Goal: Information Seeking & Learning: Check status

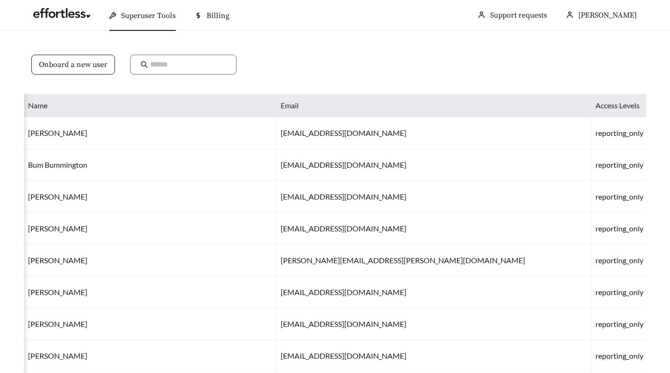
scroll to position [0, 23]
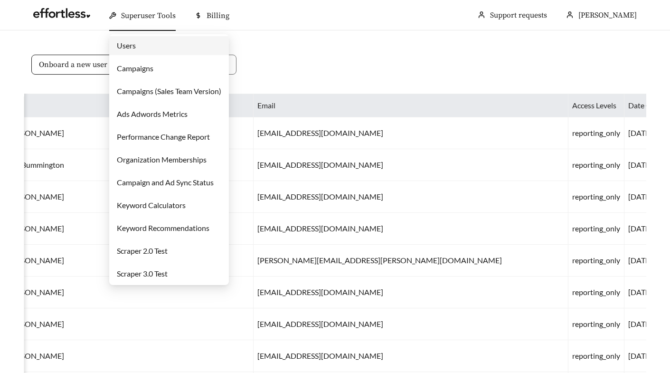
click at [153, 69] on link "Campaigns" at bounding box center [135, 68] width 37 height 9
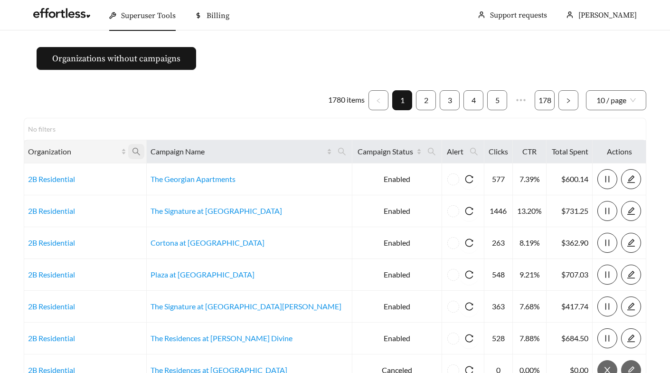
click at [141, 148] on icon "search" at bounding box center [136, 151] width 9 height 9
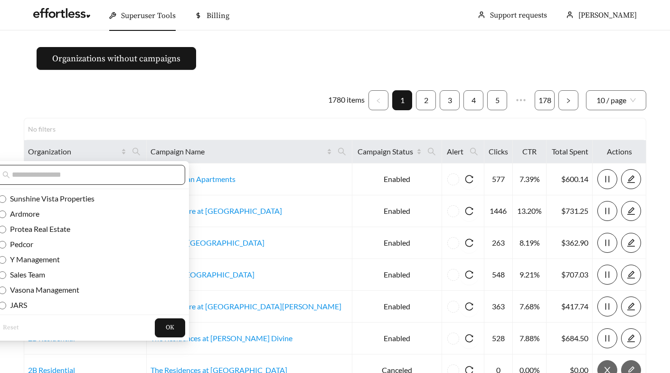
click at [106, 175] on input "text" at bounding box center [93, 174] width 163 height 11
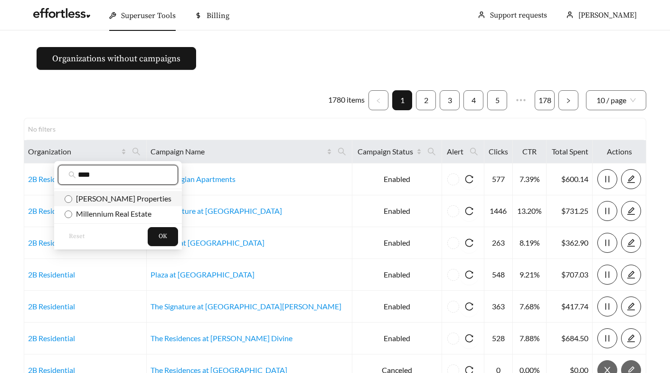
type input "****"
click at [109, 194] on span "[PERSON_NAME] Properties" at bounding box center [121, 198] width 99 height 9
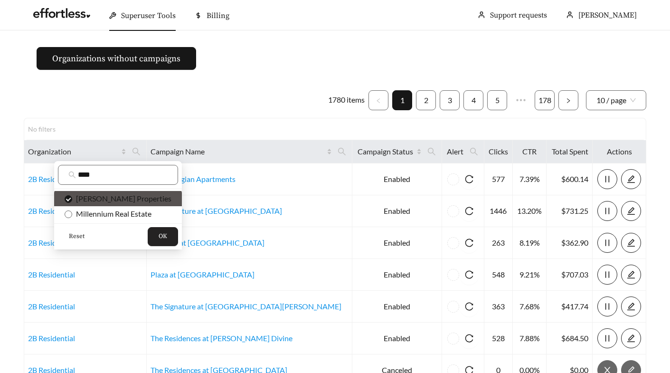
click at [148, 233] on button "OK" at bounding box center [163, 236] width 30 height 19
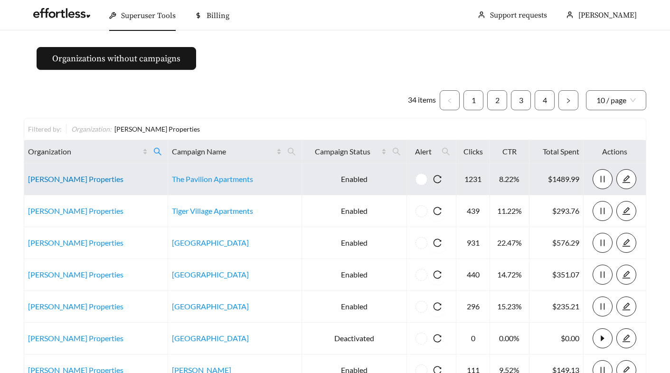
click at [64, 178] on link "[PERSON_NAME] Properties" at bounding box center [75, 178] width 95 height 9
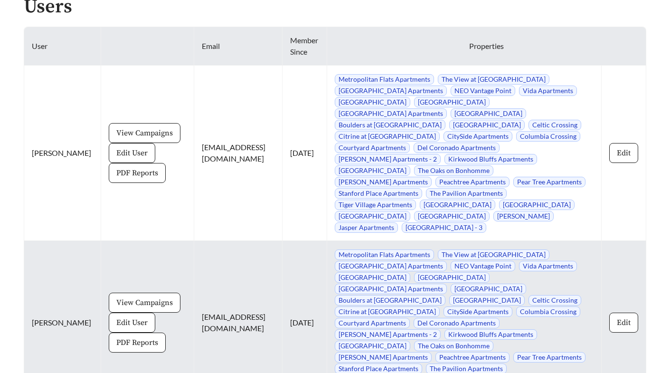
scroll to position [1299, 0]
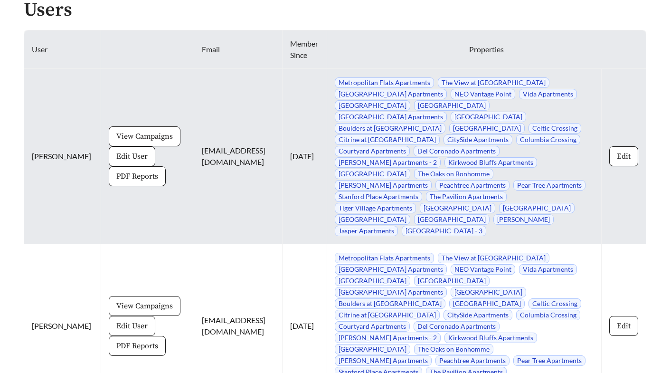
click at [145, 133] on span "View Campaigns" at bounding box center [144, 136] width 57 height 11
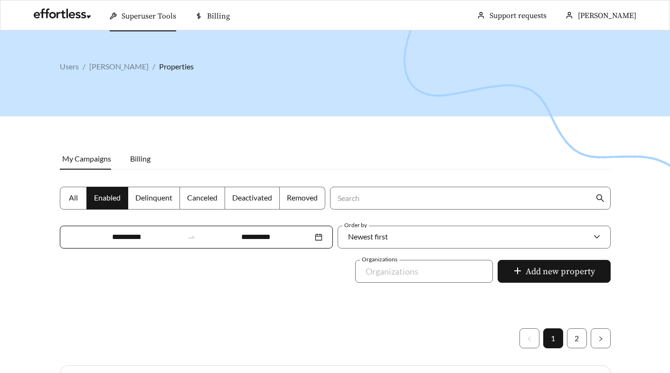
click at [76, 198] on span "All" at bounding box center [73, 197] width 9 height 9
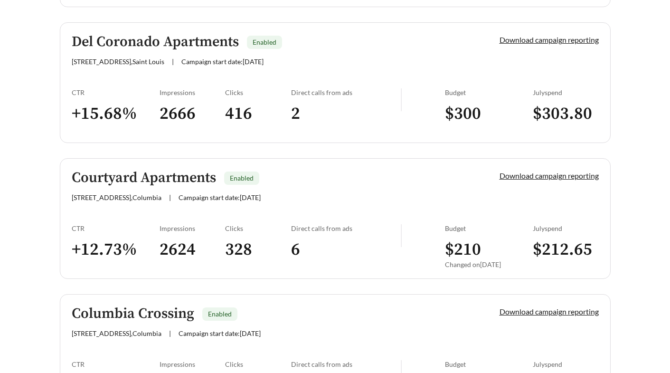
scroll to position [2780, 0]
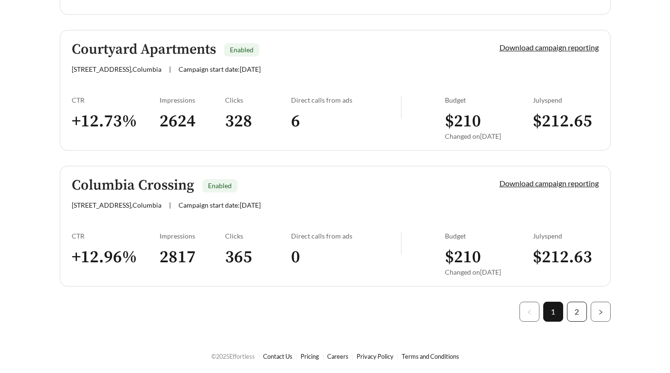
click at [577, 312] on link "2" at bounding box center [577, 311] width 19 height 19
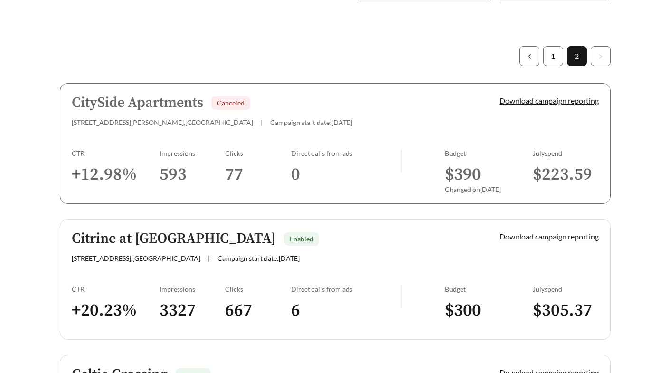
scroll to position [281, 0]
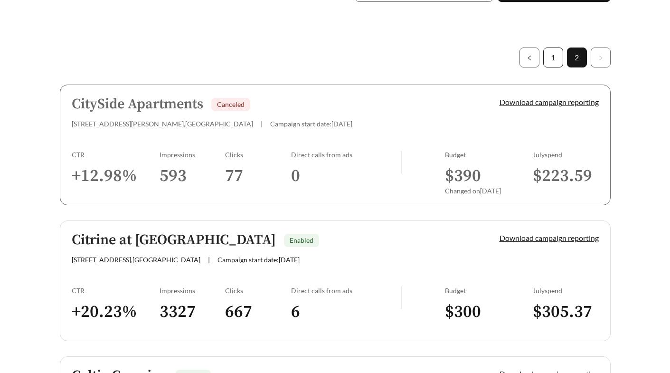
click at [552, 66] on link "1" at bounding box center [553, 57] width 19 height 19
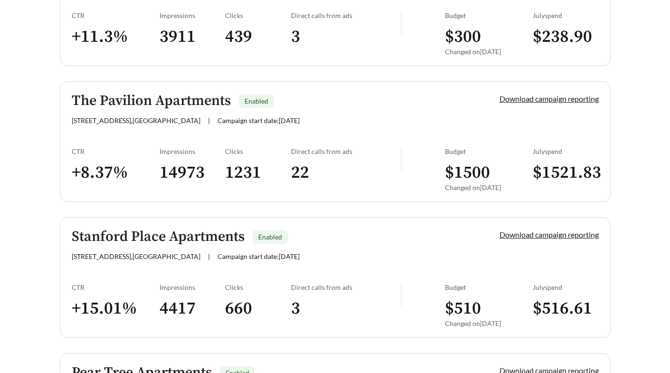
scroll to position [1241, 0]
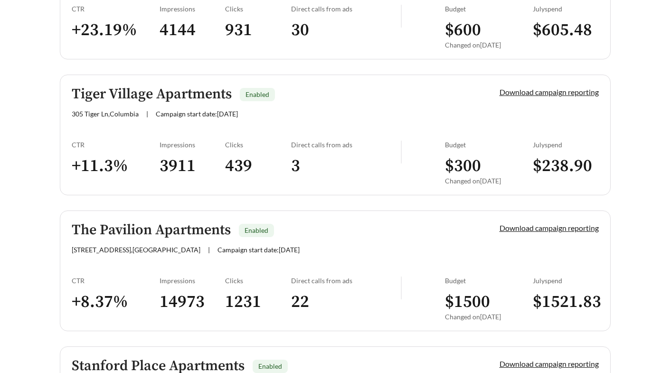
scroll to position [1299, 0]
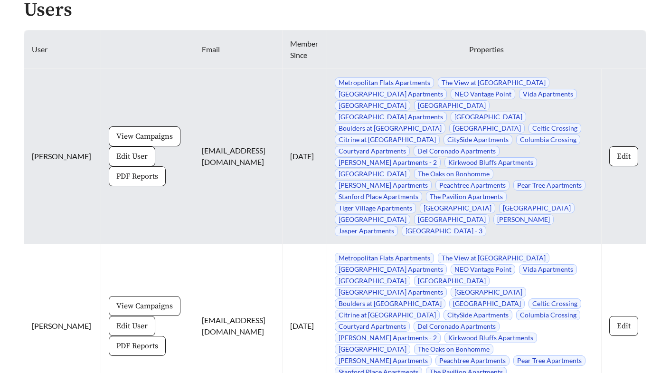
click at [127, 174] on span "PDF Reports" at bounding box center [137, 175] width 42 height 11
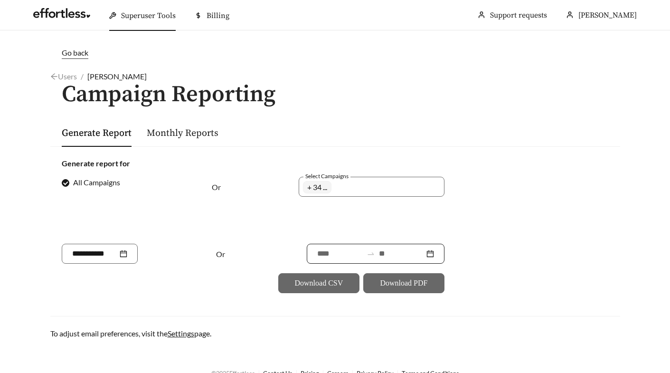
click at [317, 252] on input at bounding box center [340, 253] width 46 height 11
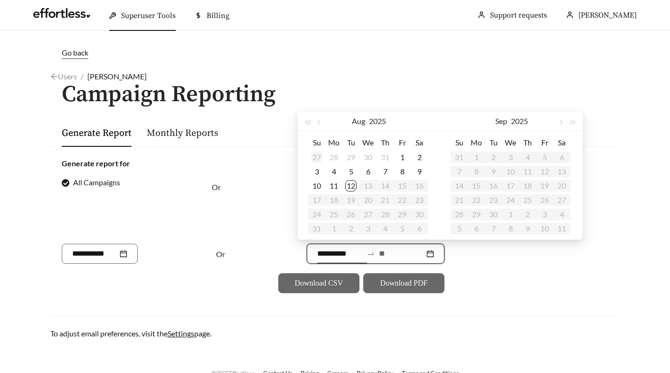
type input "**********"
click at [320, 127] on button "button" at bounding box center [320, 121] width 12 height 19
type input "**********"
click at [333, 184] on div "14" at bounding box center [333, 185] width 11 height 11
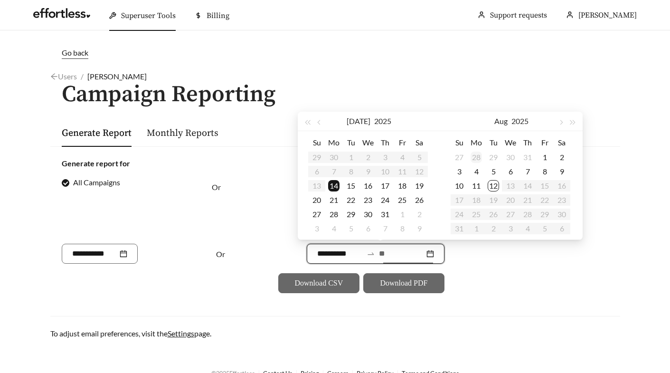
type input "**********"
click at [480, 185] on div "11" at bounding box center [476, 185] width 11 height 11
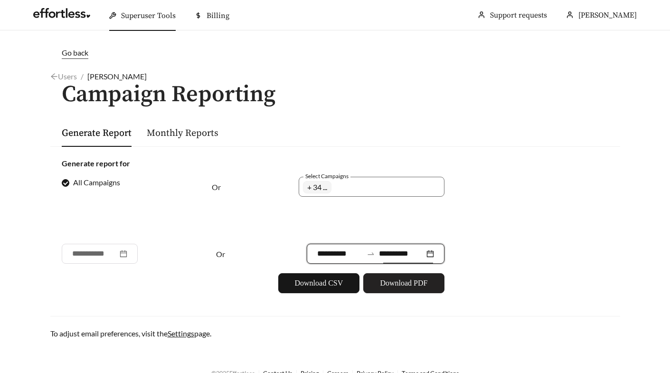
click at [412, 281] on span "Download PDF" at bounding box center [403, 282] width 47 height 11
click at [386, 83] on h1 "Campaign Reporting" at bounding box center [335, 94] width 570 height 25
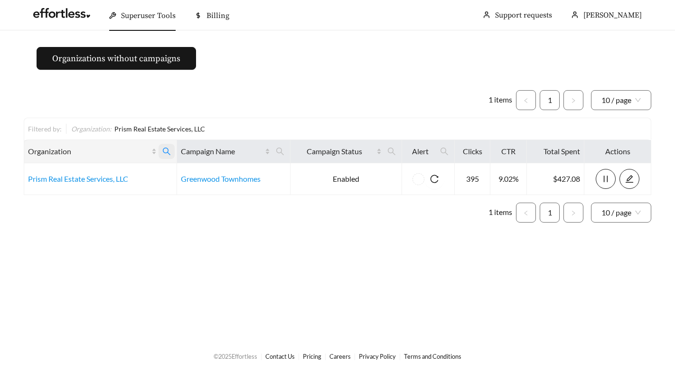
click at [167, 150] on icon "search" at bounding box center [166, 151] width 9 height 9
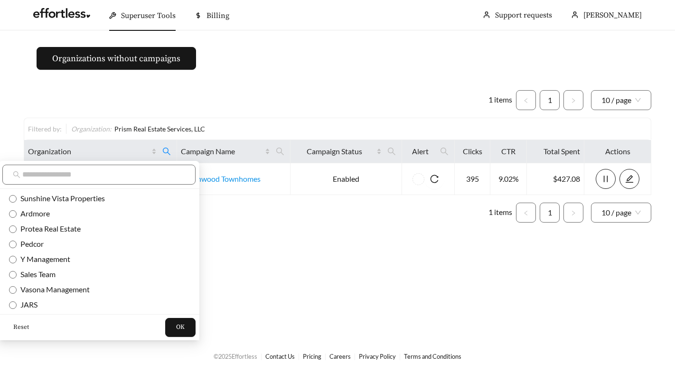
click at [22, 329] on span "Reset" at bounding box center [21, 327] width 16 height 9
click at [165, 328] on button "OK" at bounding box center [180, 327] width 30 height 19
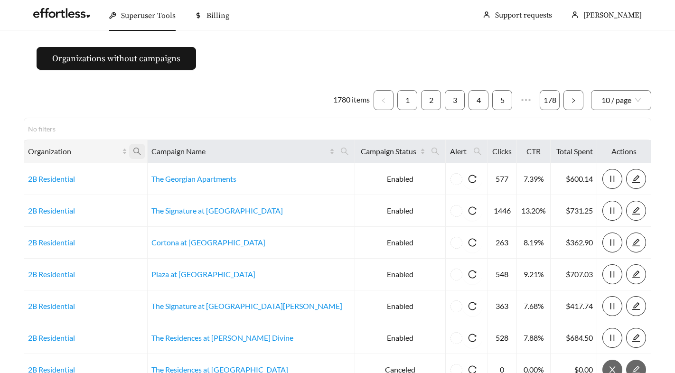
click at [142, 151] on icon "search" at bounding box center [137, 151] width 9 height 9
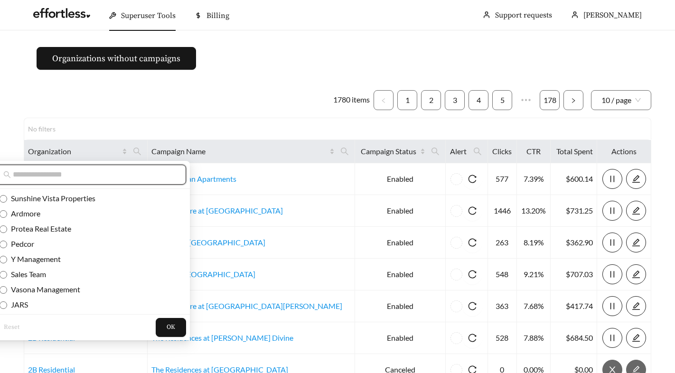
click at [135, 171] on input "text" at bounding box center [94, 174] width 163 height 11
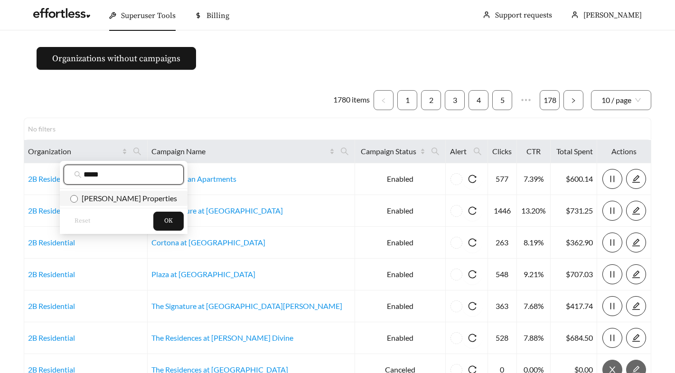
type input "*****"
click at [124, 196] on span "[PERSON_NAME] Properties" at bounding box center [127, 198] width 99 height 9
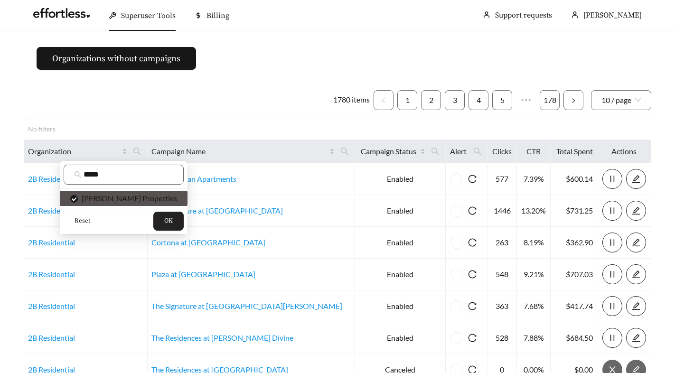
click at [164, 221] on span "OK" at bounding box center [168, 221] width 9 height 9
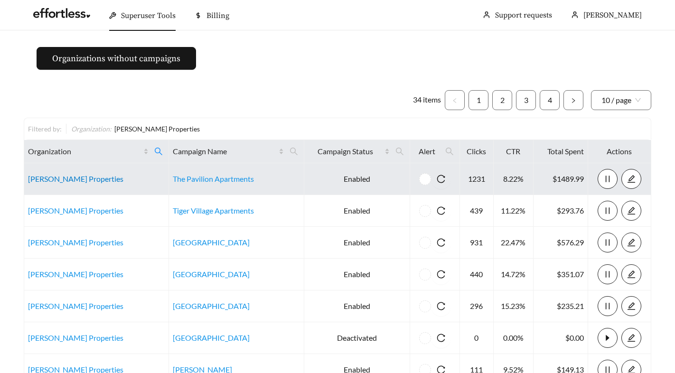
click at [47, 178] on link "[PERSON_NAME] Properties" at bounding box center [75, 178] width 95 height 9
click at [42, 178] on link "[PERSON_NAME] Properties" at bounding box center [75, 178] width 95 height 9
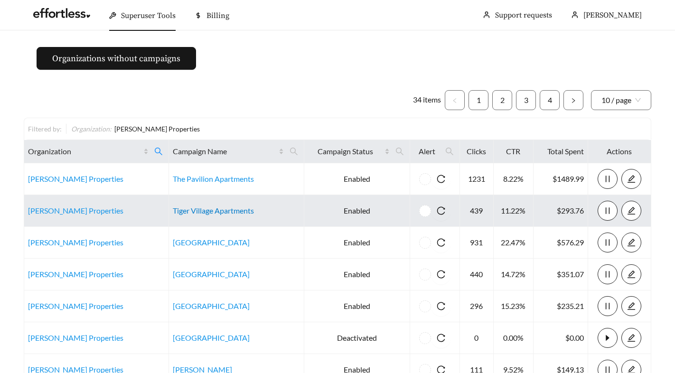
click at [206, 213] on link "Tiger Village Apartments" at bounding box center [213, 210] width 81 height 9
click at [59, 213] on link "[PERSON_NAME] Properties" at bounding box center [75, 210] width 95 height 9
click at [42, 209] on link "[PERSON_NAME] Properties" at bounding box center [75, 210] width 95 height 9
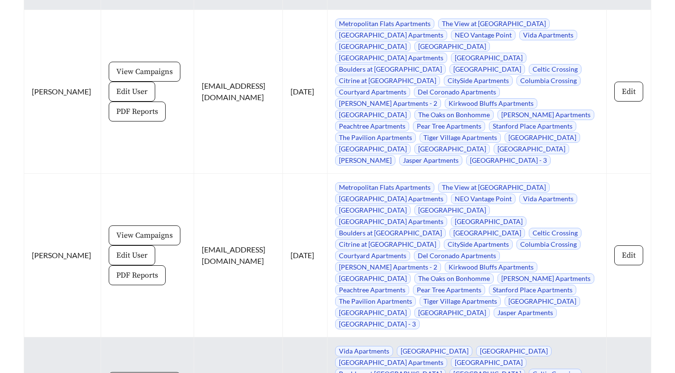
scroll to position [1357, 0]
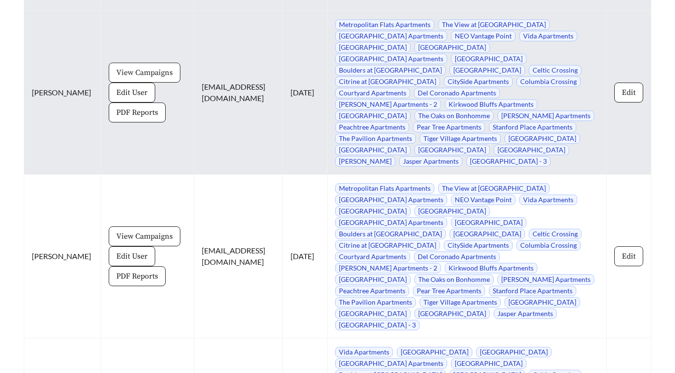
click at [130, 76] on span "View Campaigns" at bounding box center [144, 72] width 57 height 11
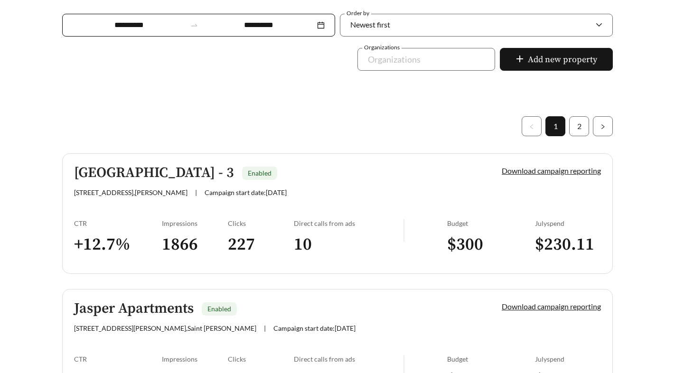
scroll to position [260, 0]
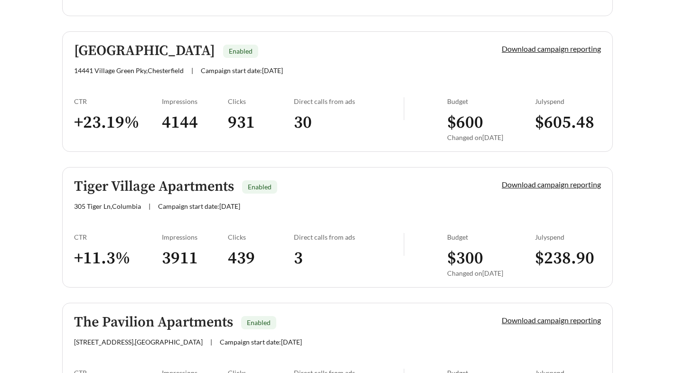
click at [221, 228] on link "Tiger Village Apartments Enabled 305 Tiger Ln , Columbia | Campaign start date:…" at bounding box center [337, 227] width 551 height 121
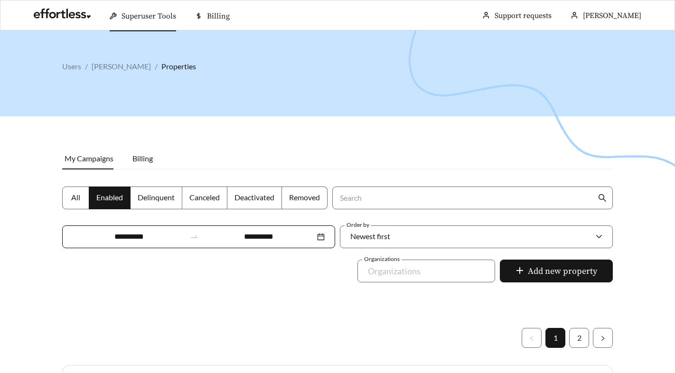
click at [126, 141] on div at bounding box center [337, 216] width 675 height 373
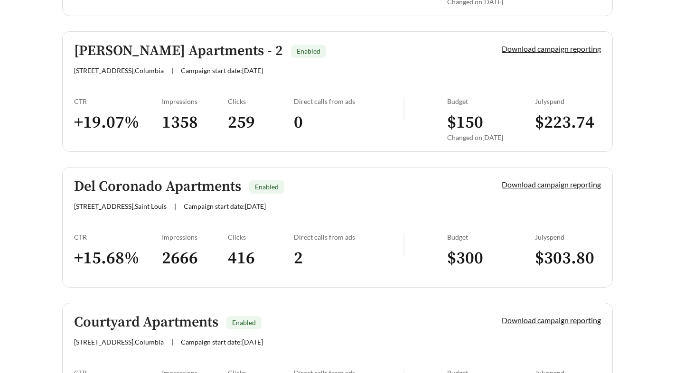
click at [133, 233] on div "CTR" at bounding box center [118, 237] width 88 height 8
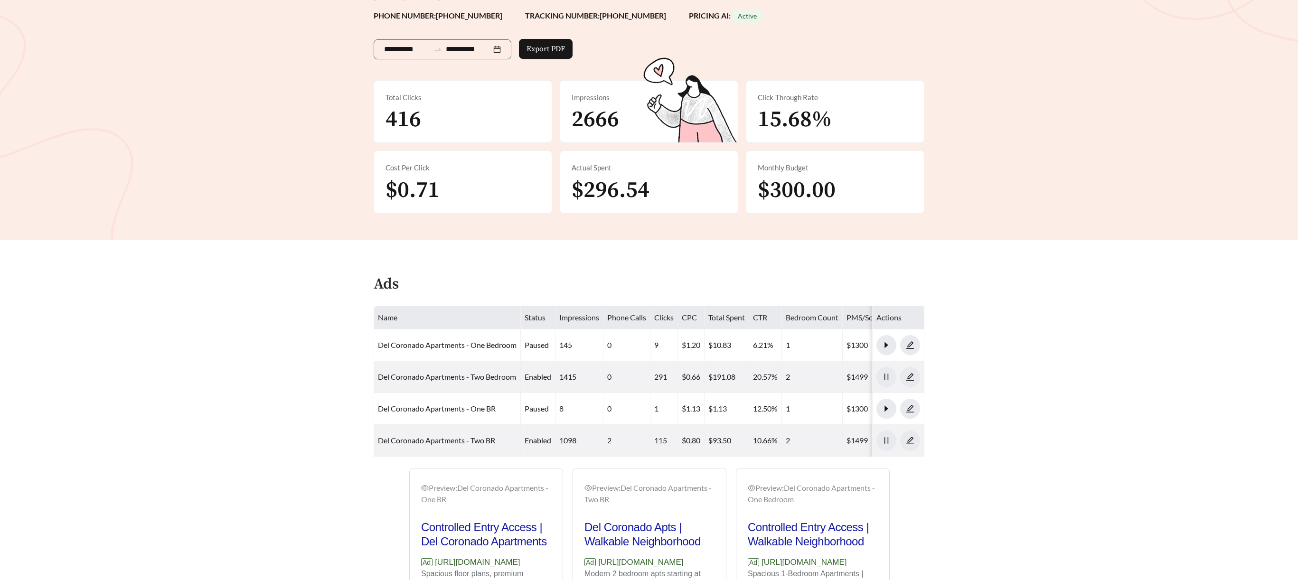
scroll to position [161, 0]
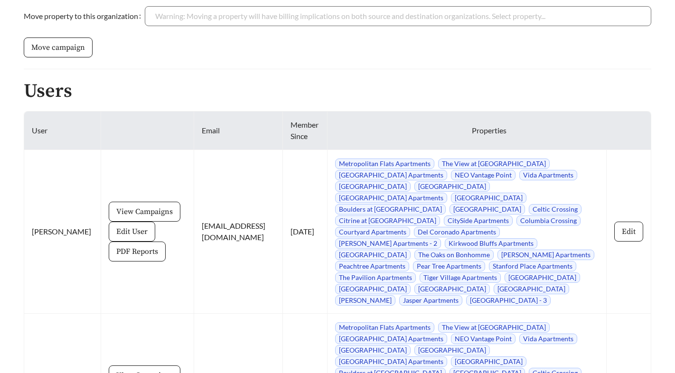
scroll to position [1141, 0]
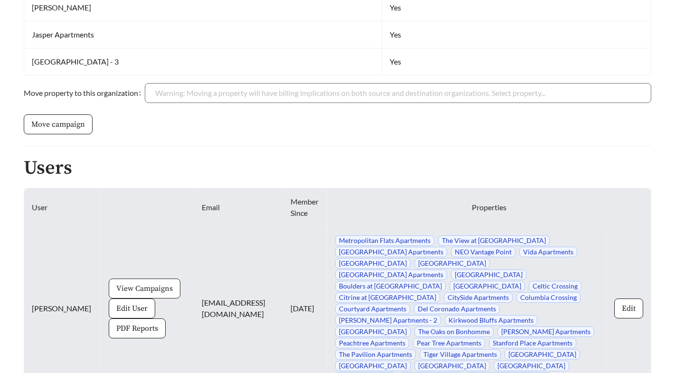
click at [132, 288] on span "View Campaigns" at bounding box center [144, 288] width 57 height 11
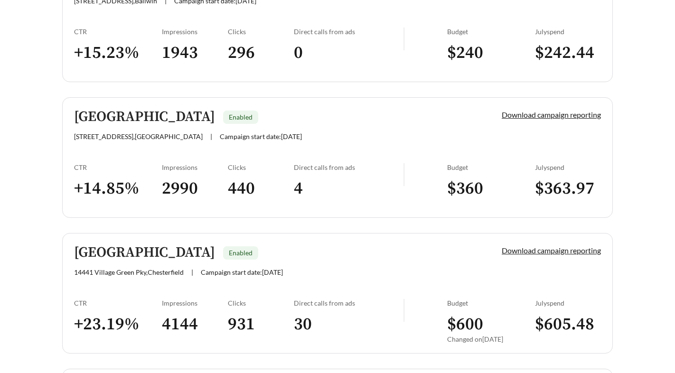
scroll to position [812, 0]
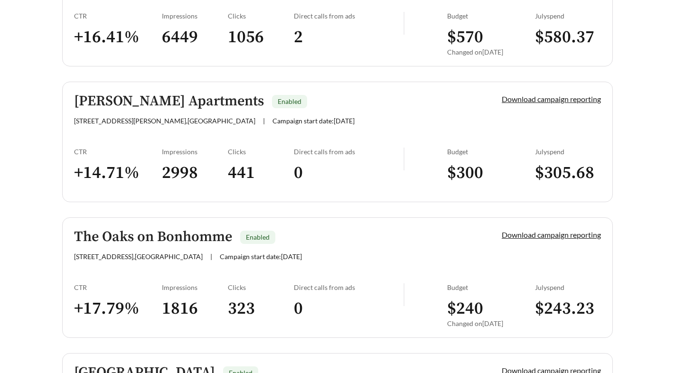
scroll to position [1780, 0]
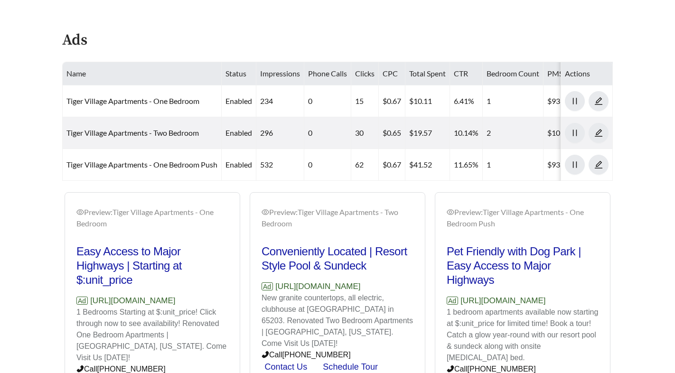
scroll to position [487, 0]
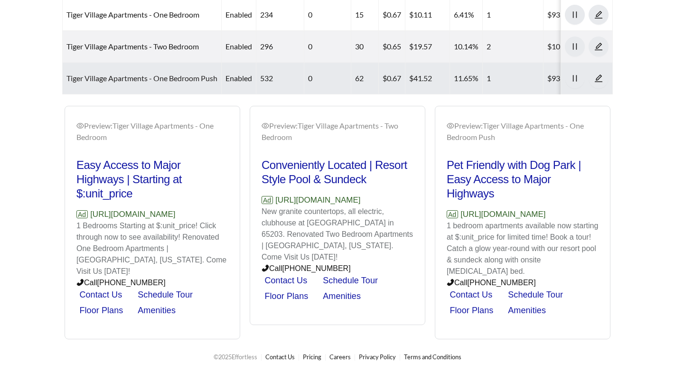
click at [106, 74] on link "Tiger Village Apartments - One Bedroom Push" at bounding box center [141, 78] width 151 height 9
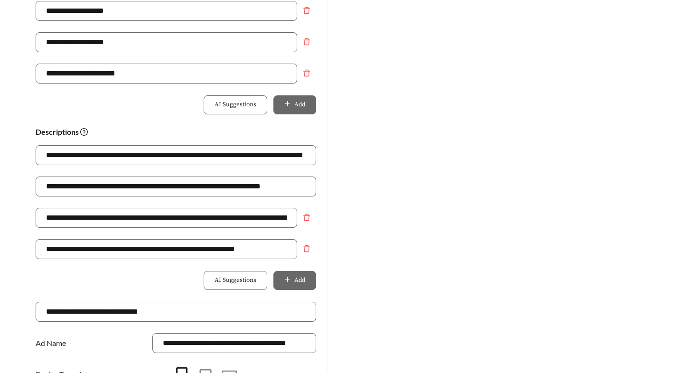
scroll to position [569, 0]
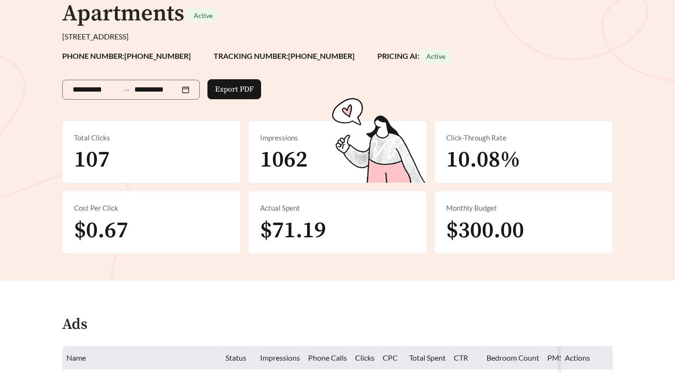
scroll to position [76, 0]
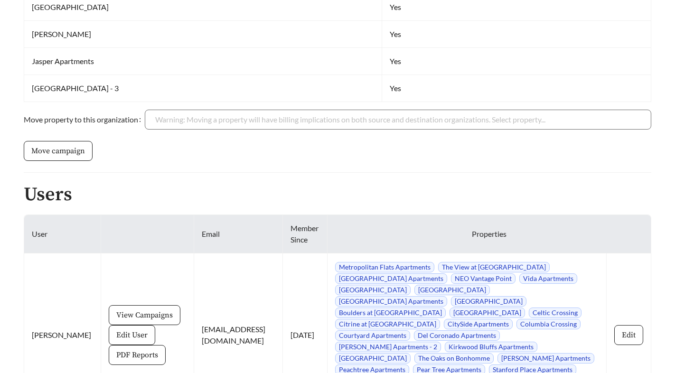
scroll to position [1123, 0]
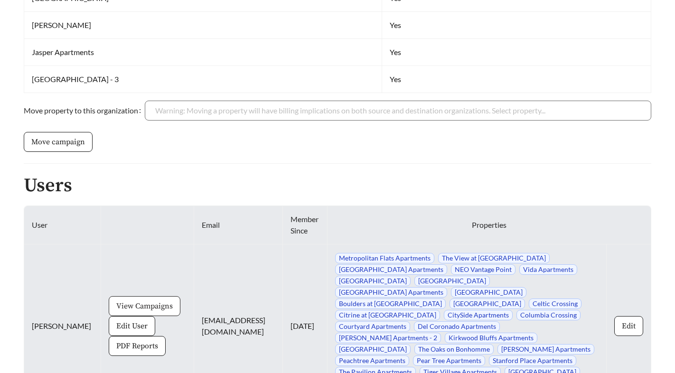
click at [145, 302] on span "View Campaigns" at bounding box center [144, 306] width 57 height 11
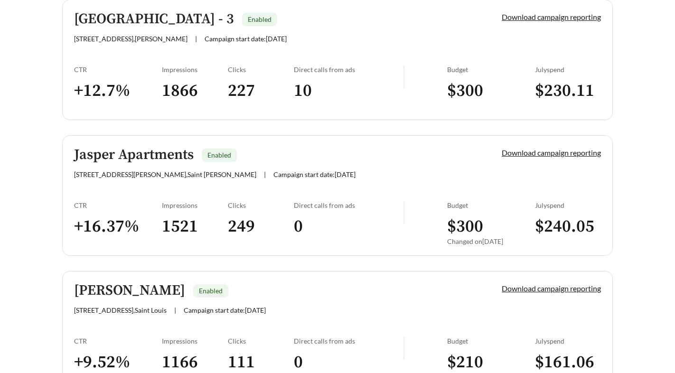
scroll to position [371, 0]
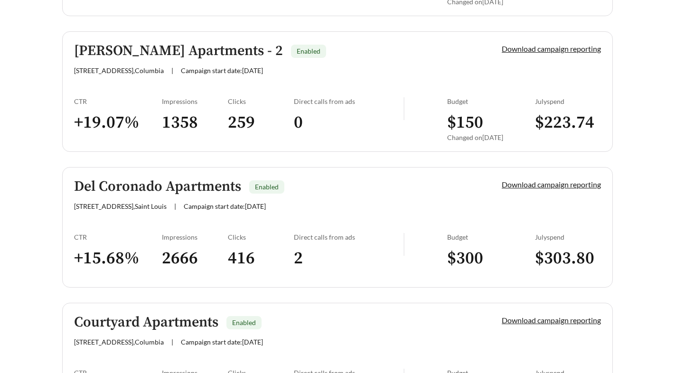
click at [202, 215] on link "Del Coronado Apartments Enabled [STREET_ADDRESS] , [GEOGRAPHIC_DATA] | Campaign…" at bounding box center [337, 227] width 551 height 121
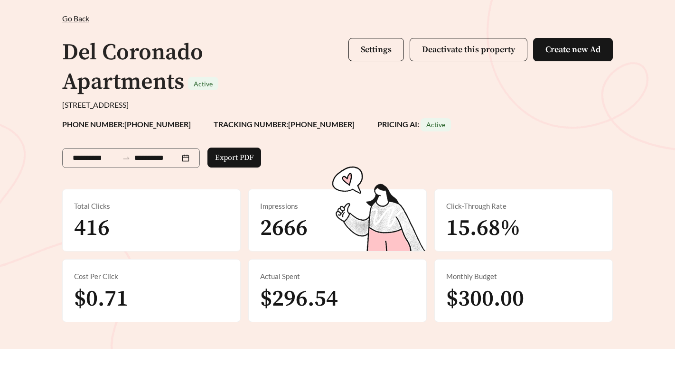
scroll to position [47, 0]
click at [202, 215] on div "Total Clicks 416" at bounding box center [152, 221] width 178 height 62
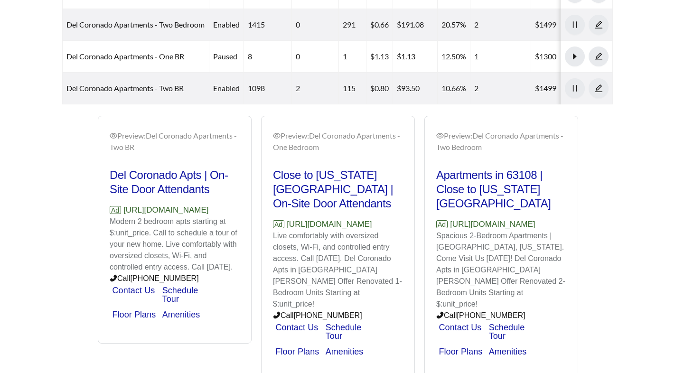
scroll to position [514, 0]
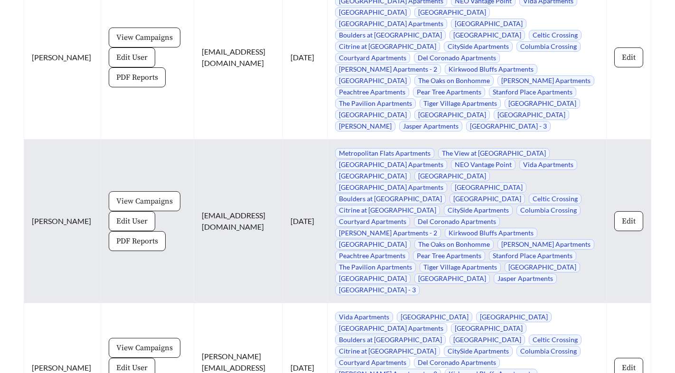
scroll to position [1386, 0]
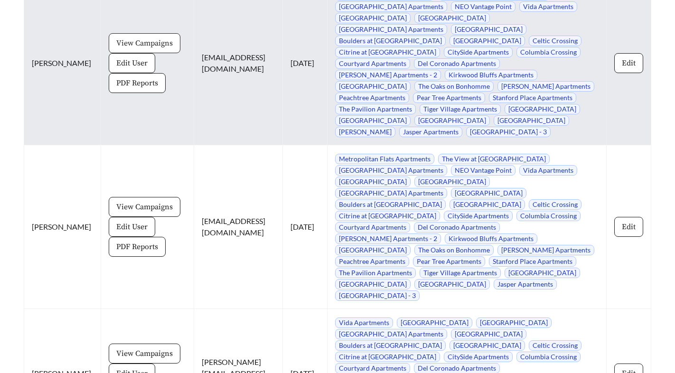
click at [133, 44] on span "View Campaigns" at bounding box center [144, 43] width 57 height 11
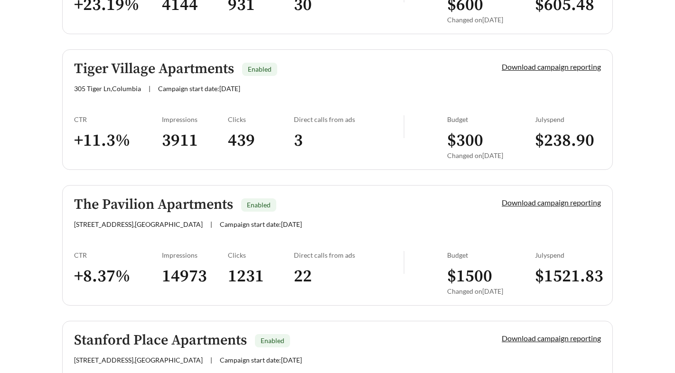
scroll to position [1130, 0]
click at [180, 107] on link "Tiger Village Apartments Enabled 305 Tiger Ln , Columbia | Campaign start date:…" at bounding box center [337, 110] width 551 height 121
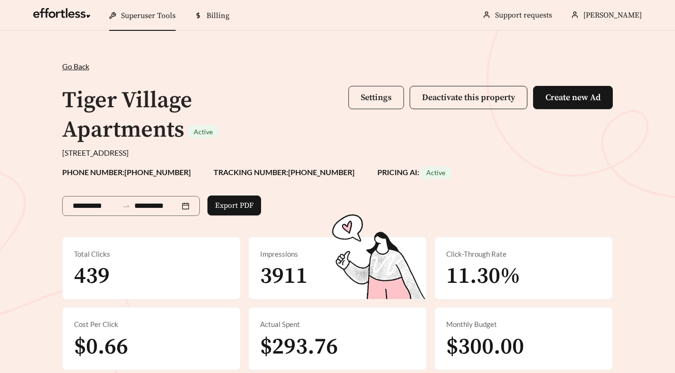
click at [374, 98] on span "Settings" at bounding box center [376, 97] width 31 height 11
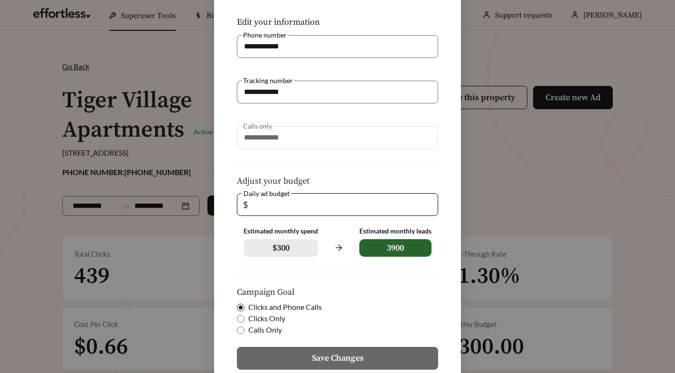
scroll to position [164, 0]
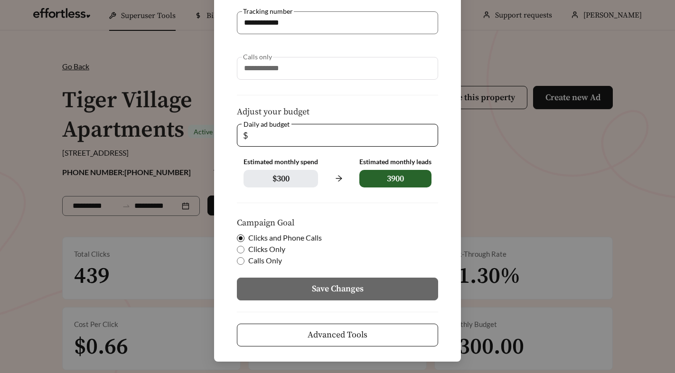
click at [80, 85] on div "**********" at bounding box center [337, 186] width 675 height 373
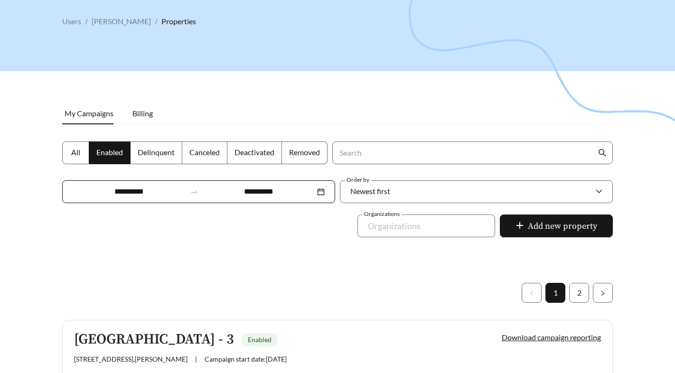
scroll to position [52, 0]
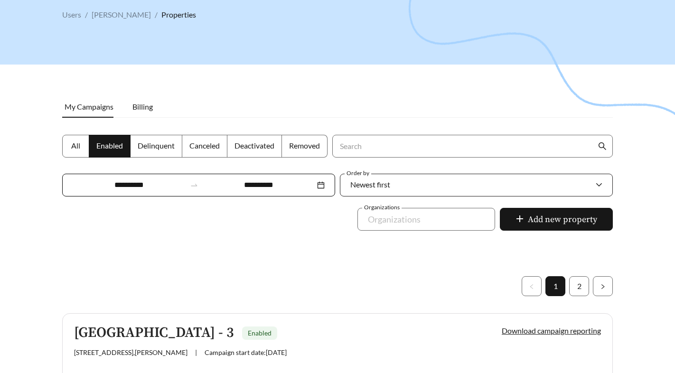
click at [367, 186] on span "Newest first" at bounding box center [370, 184] width 40 height 9
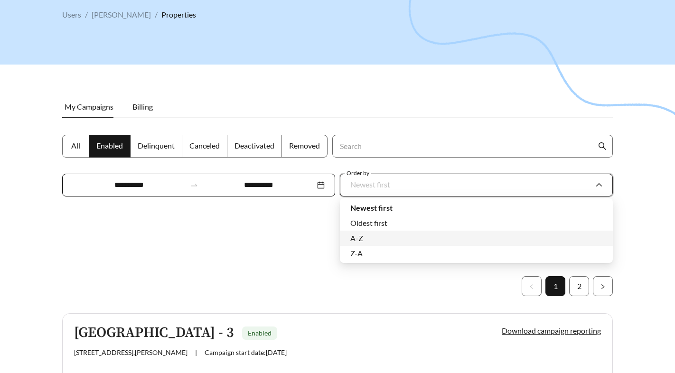
click at [374, 235] on div "A-Z" at bounding box center [476, 238] width 252 height 10
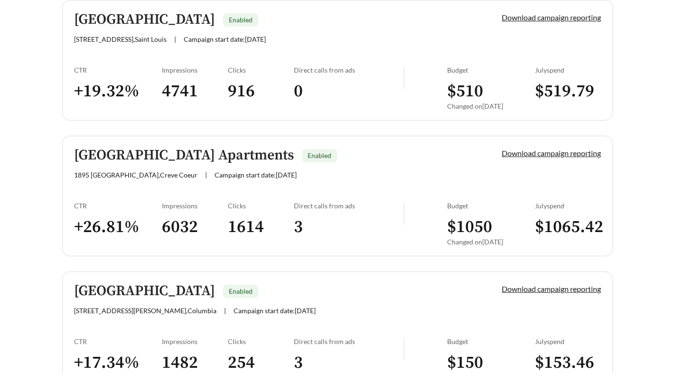
scroll to position [659, 0]
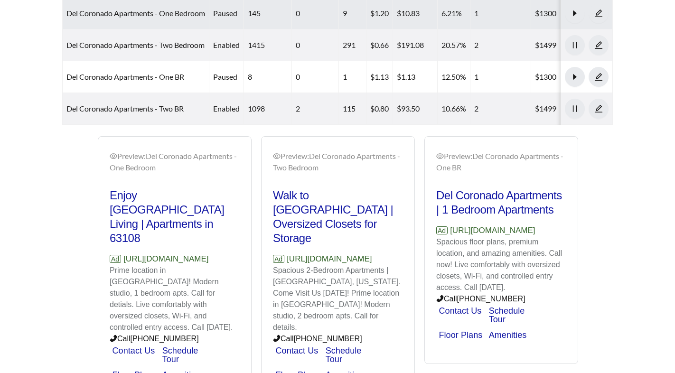
scroll to position [540, 0]
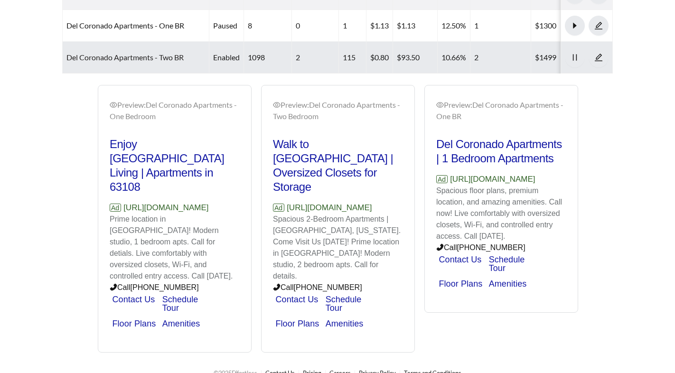
click at [96, 57] on link "Del Coronado Apartments - Two BR" at bounding box center [124, 57] width 117 height 9
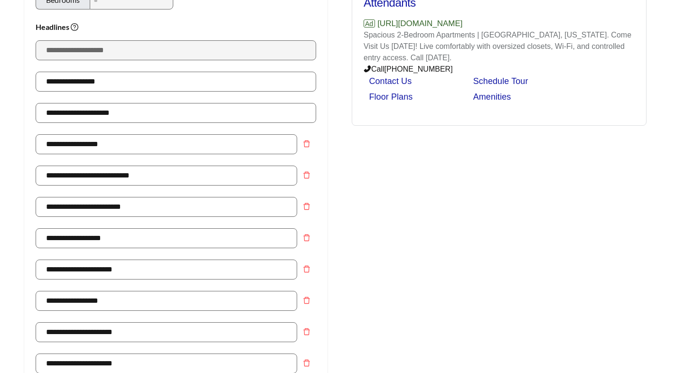
scroll to position [143, 0]
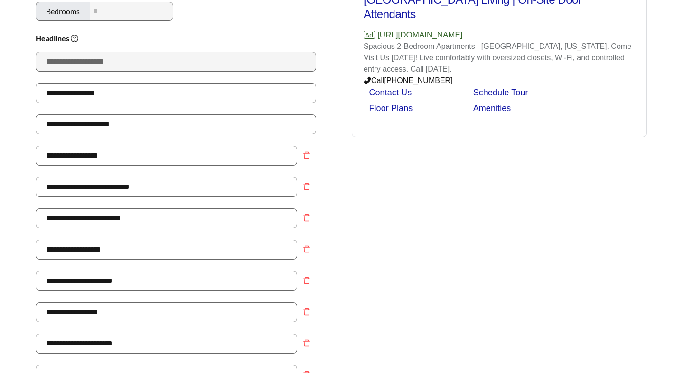
scroll to position [540, 0]
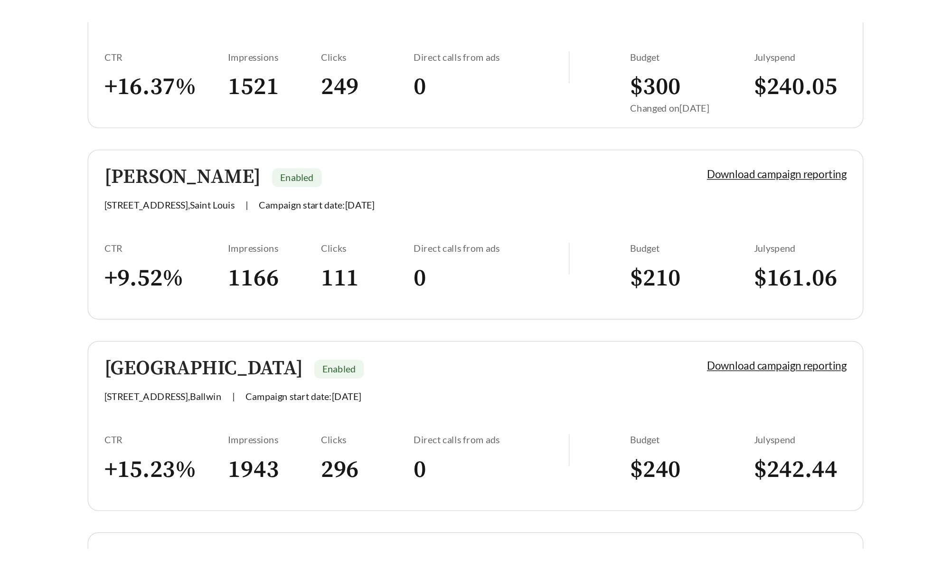
scroll to position [551, 0]
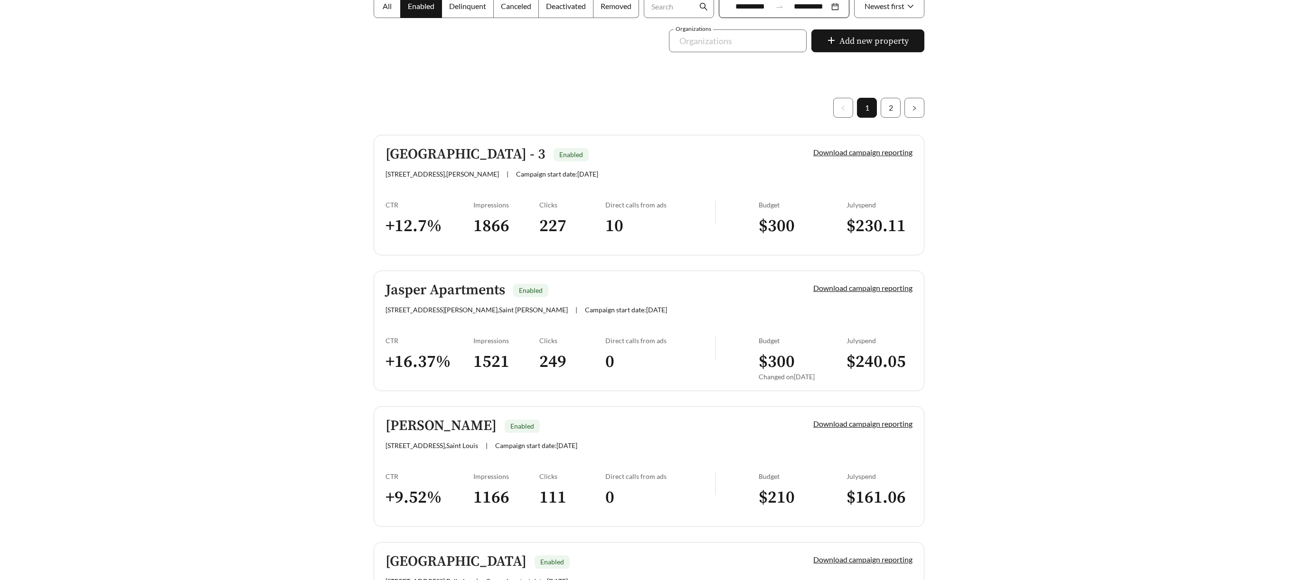
click at [255, 233] on div at bounding box center [649, 129] width 1298 height 580
click at [951, 354] on div at bounding box center [649, 129] width 1298 height 580
click at [602, 295] on div "Jasper Apartments Enabled" at bounding box center [584, 291] width 396 height 16
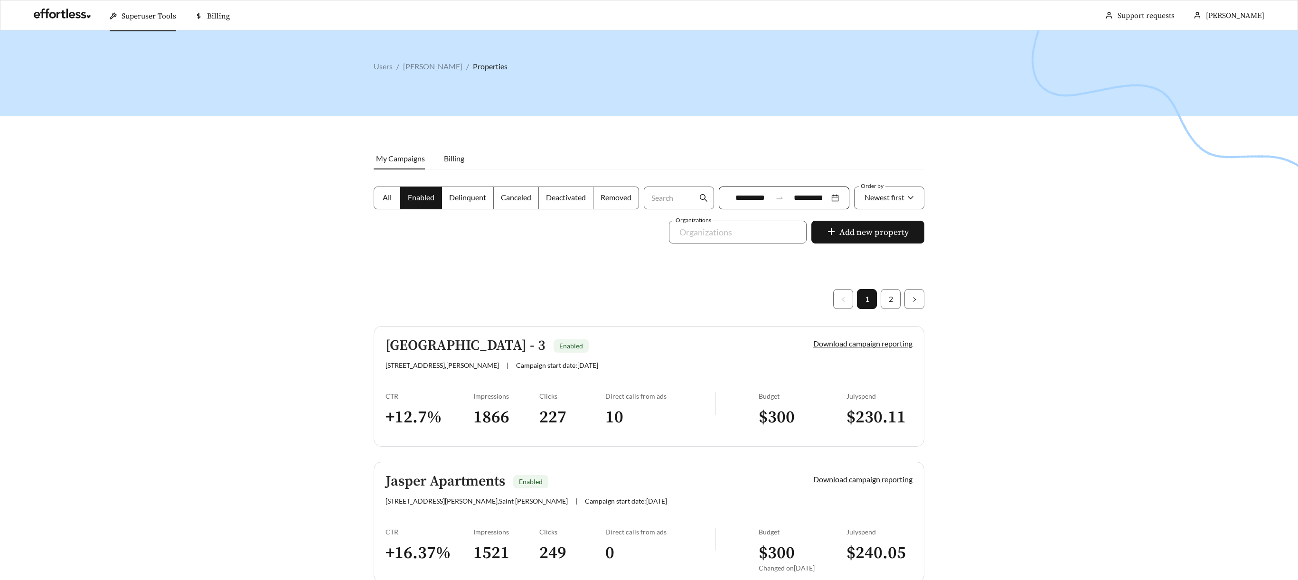
scroll to position [191, 0]
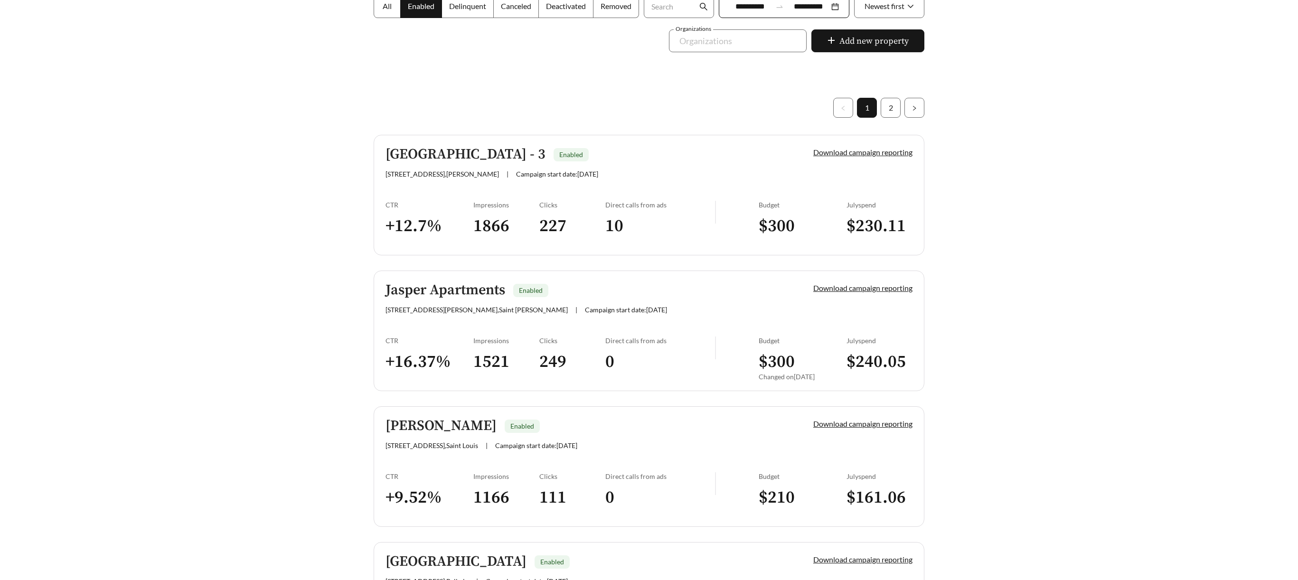
click at [452, 320] on link "Jasper Apartments Enabled 1000 Jasper Lane , Saint Peters | Campaign start date…" at bounding box center [649, 331] width 551 height 121
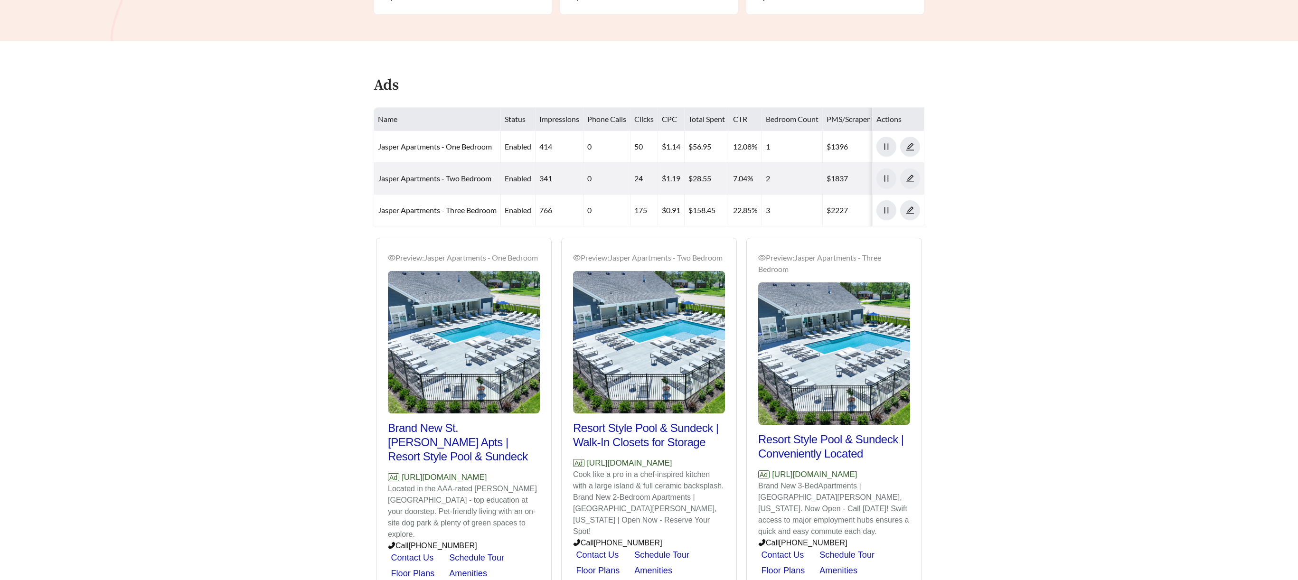
scroll to position [326, 0]
drag, startPoint x: 509, startPoint y: 476, endPoint x: 403, endPoint y: 475, distance: 106.4
click at [403, 475] on p "Ad https://www.jasperlifestl.com" at bounding box center [464, 477] width 152 height 12
copy p "https://www.jasperlifestl.com"
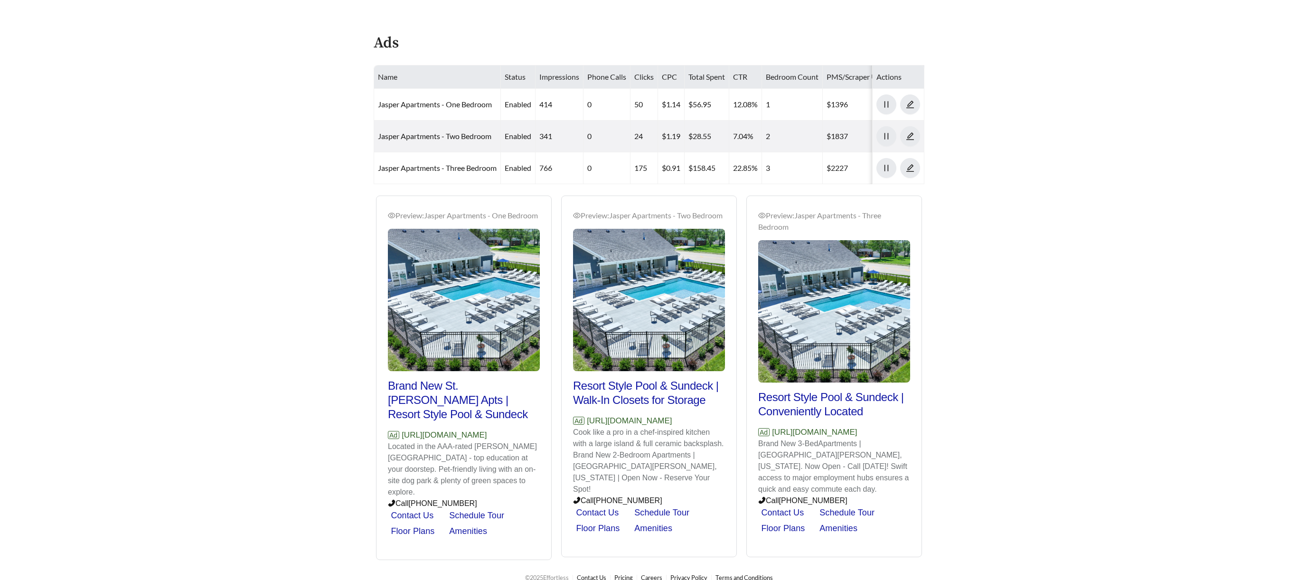
scroll to position [370, 0]
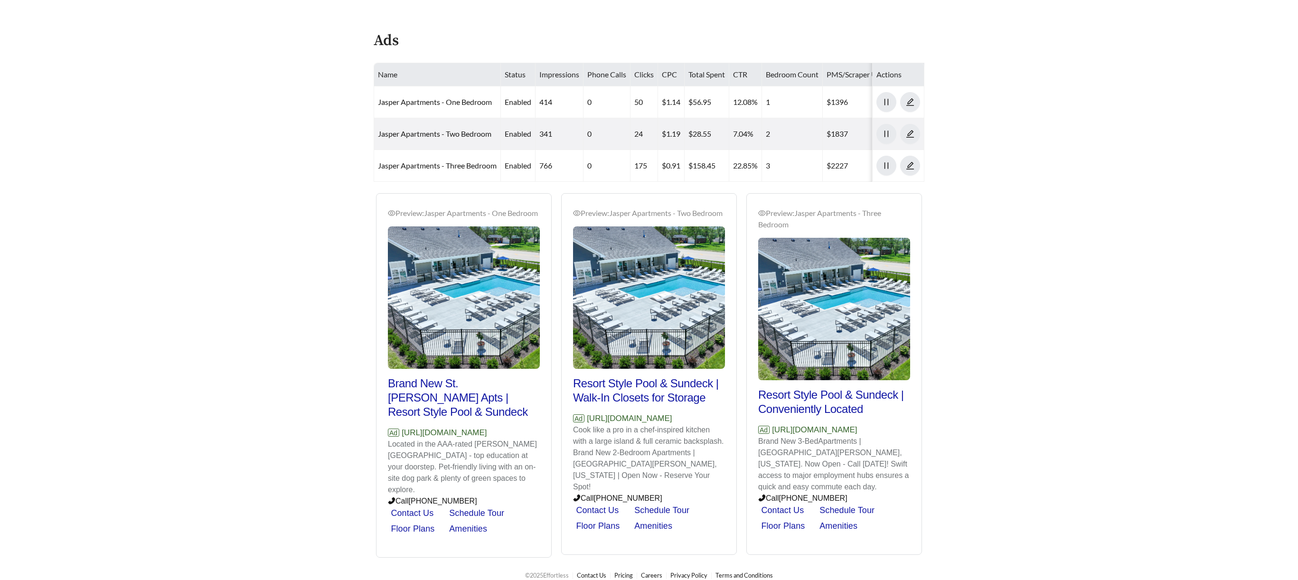
click at [280, 202] on main "**********" at bounding box center [649, 109] width 1298 height 898
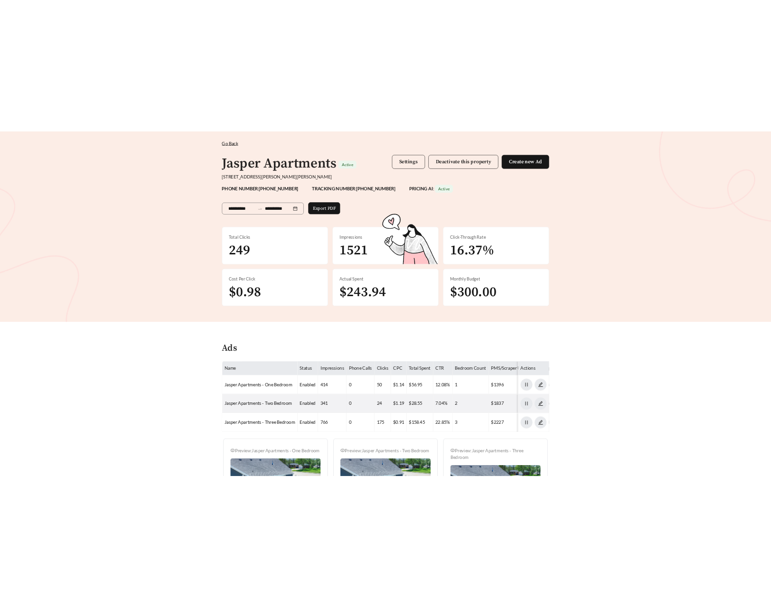
scroll to position [0, 0]
